Goal: Download file/media

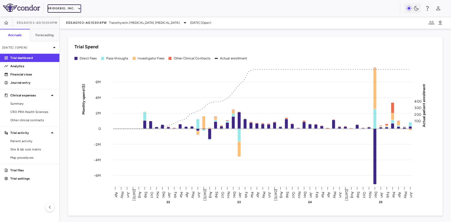
click at [69, 9] on button "BridgeBio, Inc." at bounding box center [65, 8] width 34 height 8
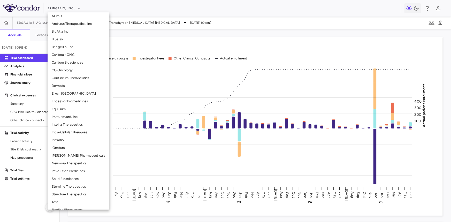
scroll to position [86, 0]
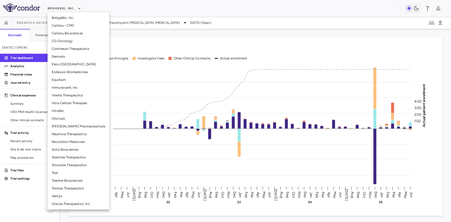
click at [72, 165] on li "Structure Therapeutics" at bounding box center [79, 165] width 62 height 8
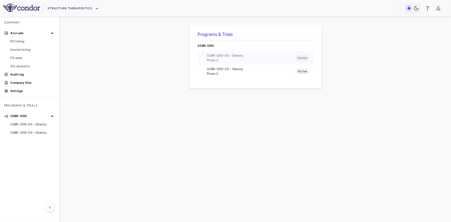
click at [221, 57] on span "GSBR-1290-06 • Obesity" at bounding box center [251, 55] width 89 height 5
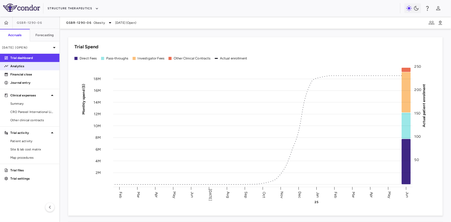
click at [21, 67] on p "Analytics" at bounding box center [32, 66] width 45 height 5
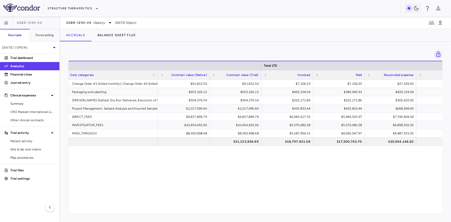
scroll to position [0, 175]
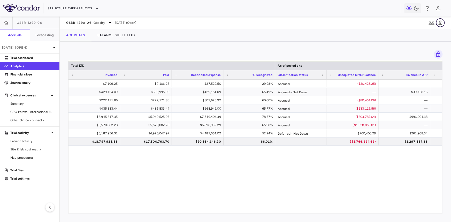
click at [441, 23] on icon "button" at bounding box center [440, 23] width 6 height 6
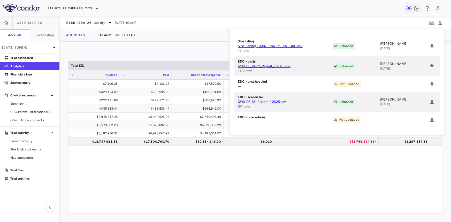
click at [263, 101] on link "1290-06_SF_Report_7.2025.csv" at bounding box center [285, 102] width 95 height 5
click at [270, 67] on link "1290-06_Visits_Report_7.2025.csv" at bounding box center [285, 66] width 95 height 5
click at [441, 24] on icon "button" at bounding box center [440, 23] width 6 height 6
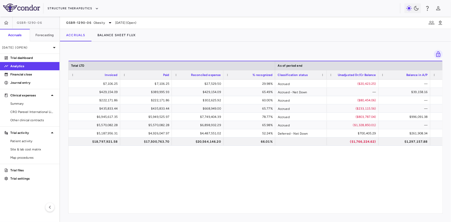
click at [144, 180] on div "$91,812.50 $7,106.25 $7,106.25 $27,529.50 29.98% Accrued ($20,423.25) — — $20,4…" at bounding box center [256, 145] width 374 height 130
